Goal: Obtain resource: Obtain resource

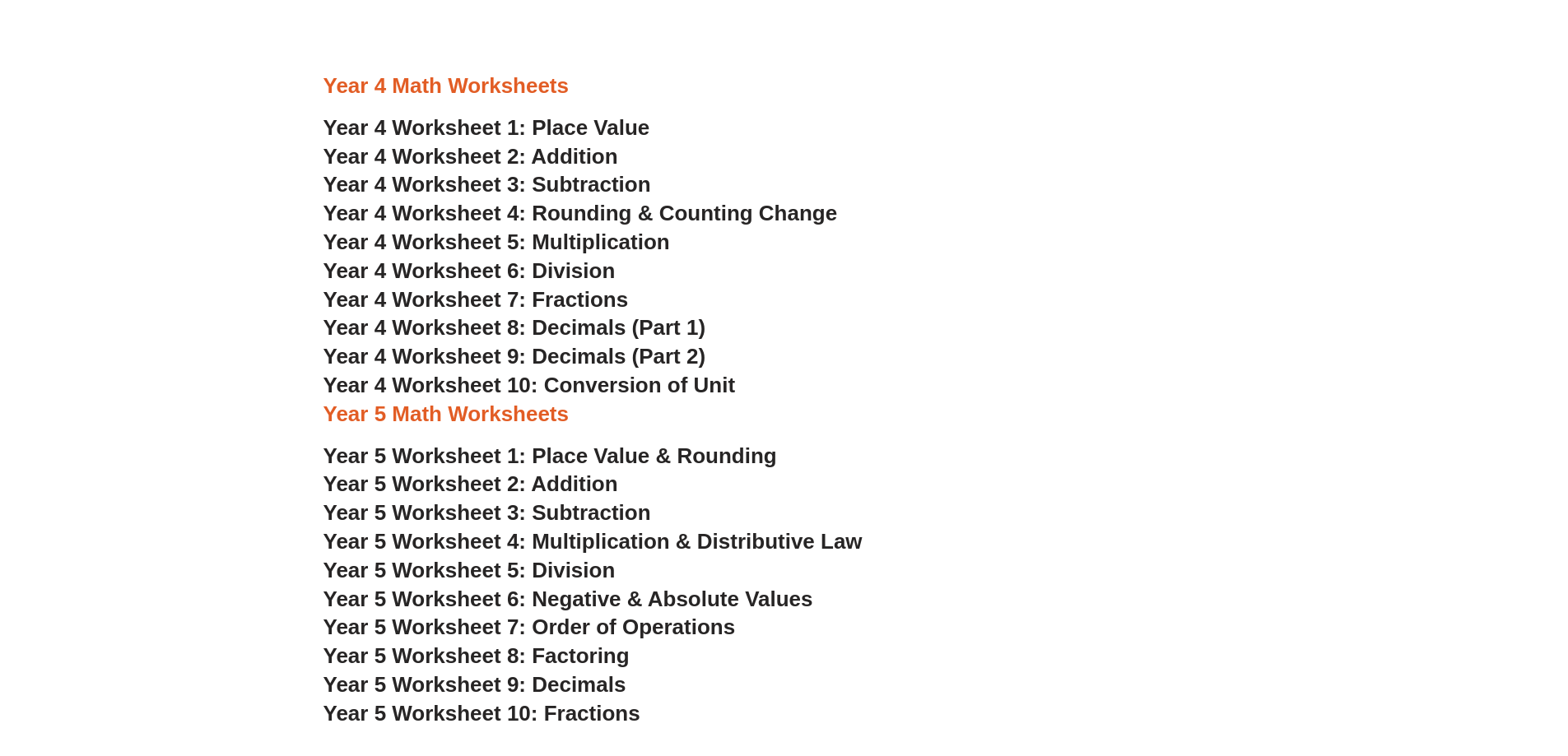
scroll to position [2302, 0]
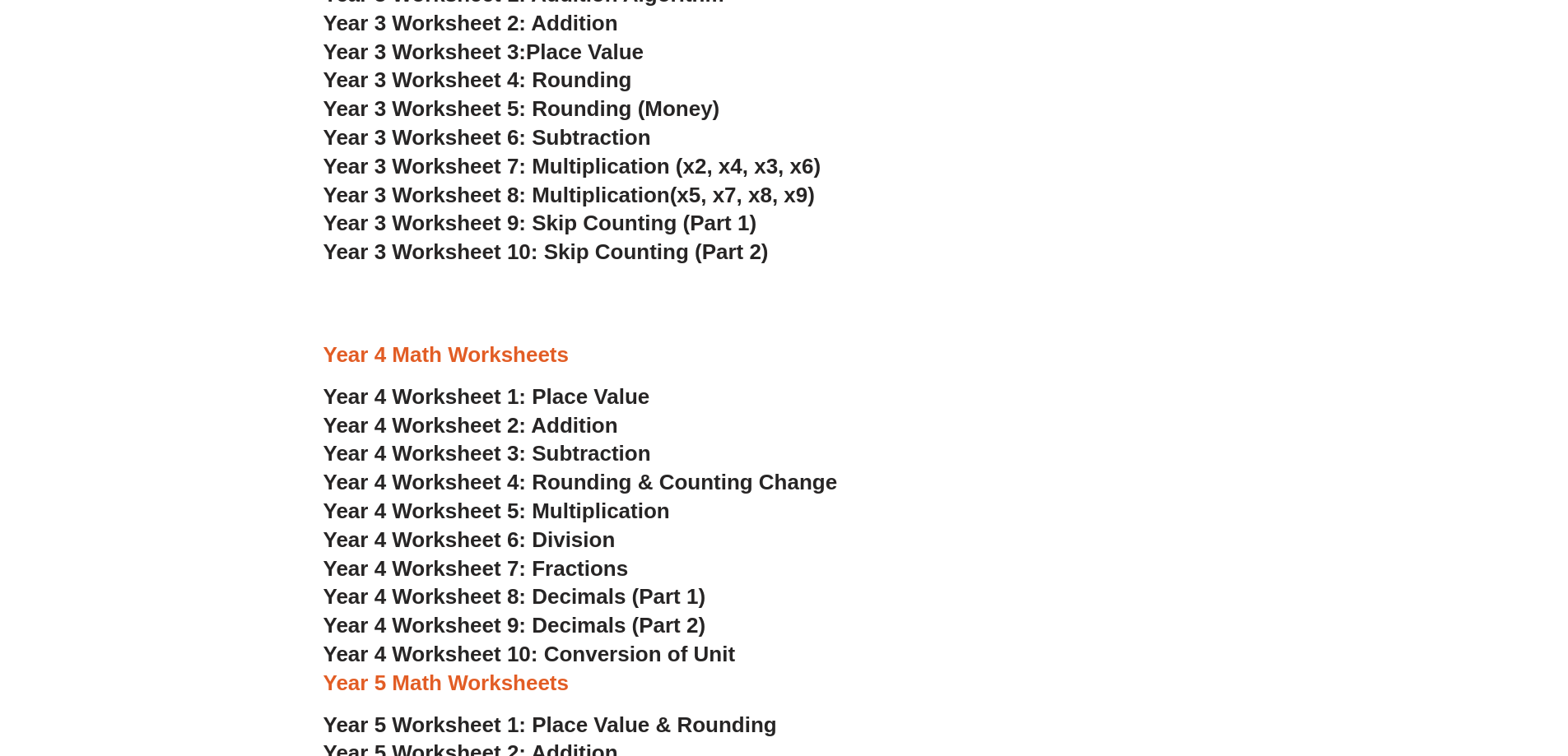
click at [587, 421] on span "Year 4 Worksheet 2: Addition" at bounding box center [470, 425] width 294 height 25
click at [594, 450] on span "Year 4 Worksheet 3: Subtraction" at bounding box center [487, 453] width 327 height 25
click at [647, 492] on span "Year 4 Worksheet 4: Rounding & Counting Change" at bounding box center [581, 482] width 515 height 25
click at [623, 501] on span "Year 4 Worksheet 5: Multiplication" at bounding box center [496, 511] width 346 height 25
click at [577, 543] on span "Year 4 Worksheet 6: Division" at bounding box center [469, 540] width 292 height 25
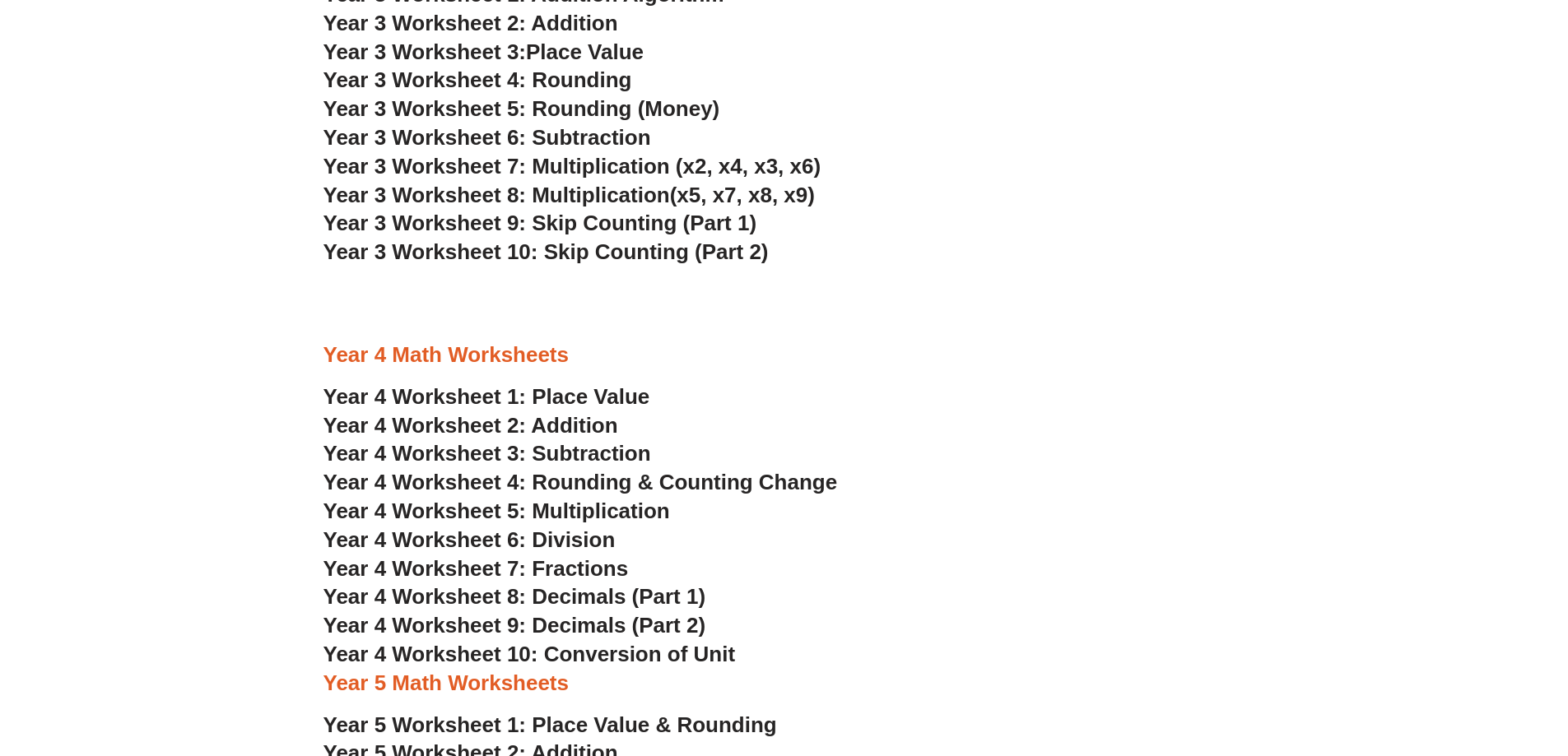
click at [696, 167] on span "Year 3 Worksheet 7: Multiplication (x2, x4, x3, x6)" at bounding box center [572, 166] width 498 height 25
click at [631, 163] on span "Year 3 Worksheet 7: Multiplication (x2, x4, x3, x6)" at bounding box center [572, 166] width 498 height 25
click at [614, 572] on span "Year 4 Worksheet 7: Fractions" at bounding box center [476, 568] width 305 height 25
click at [678, 195] on span "(x5, x7, x8, x9)" at bounding box center [742, 194] width 145 height 25
click at [634, 200] on span "Year 3 Worksheet 8: Multiplication" at bounding box center [496, 194] width 346 height 25
